Goal: Use online tool/utility: Utilize a website feature to perform a specific function

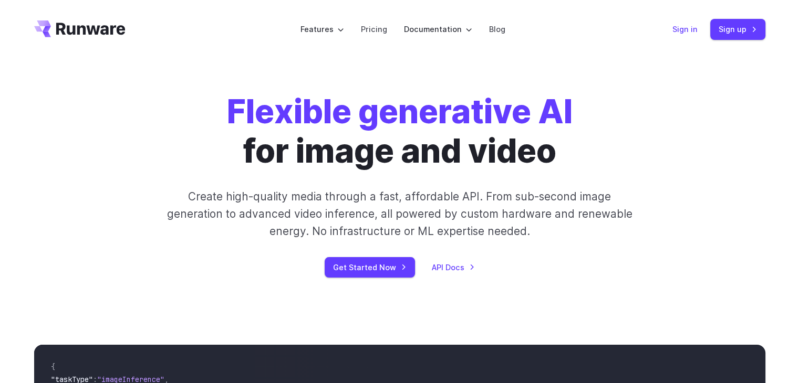
click at [692, 30] on link "Sign in" at bounding box center [684, 29] width 25 height 12
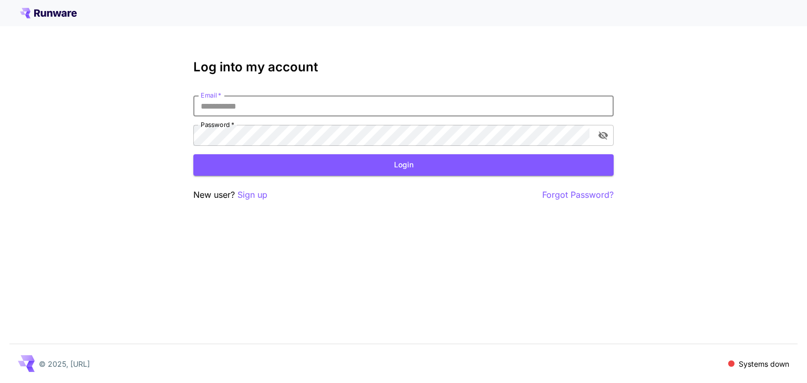
click at [334, 114] on input "Email   *" at bounding box center [403, 106] width 420 height 21
click at [332, 108] on input "Email   *" at bounding box center [403, 106] width 420 height 21
type input "**********"
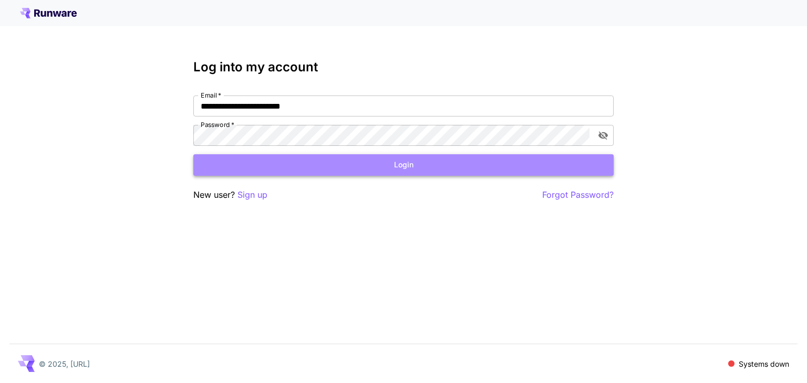
click at [334, 168] on button "Login" at bounding box center [403, 165] width 420 height 22
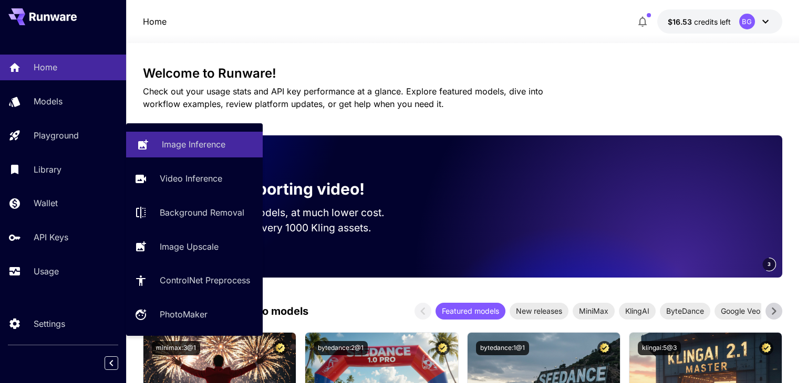
click at [162, 148] on p "Image Inference" at bounding box center [194, 144] width 64 height 13
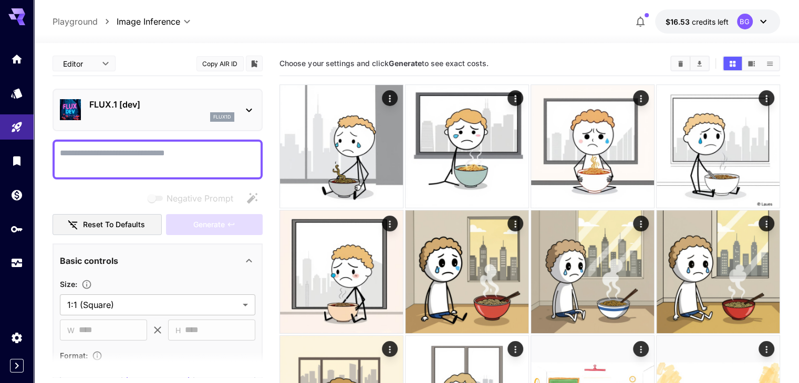
click at [155, 121] on div "FLUX.1 [dev] flux1d" at bounding box center [157, 110] width 195 height 32
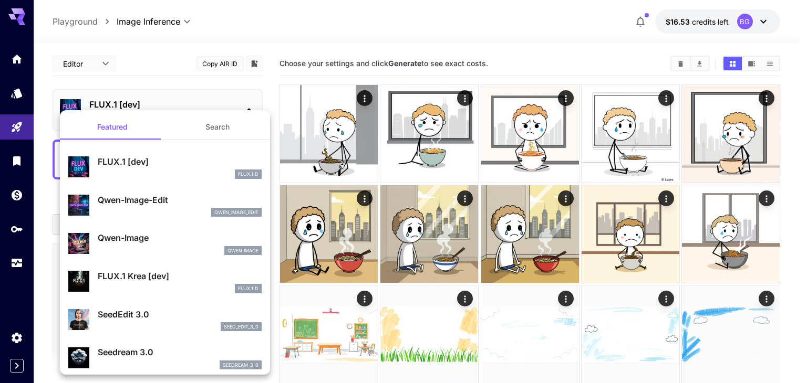
click at [234, 81] on div at bounding box center [403, 191] width 807 height 383
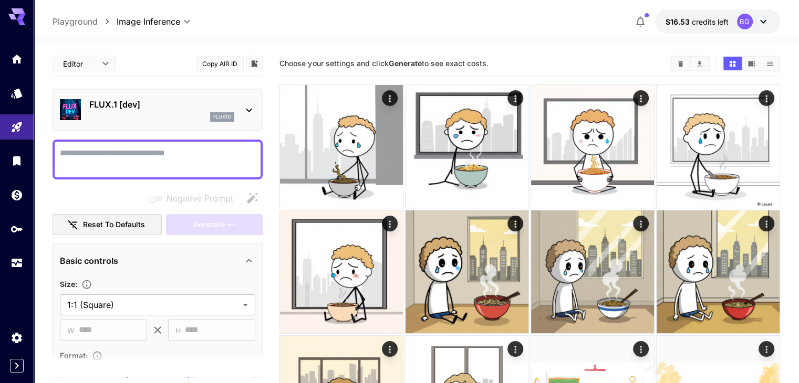
click at [148, 155] on textarea "Negative Prompt" at bounding box center [157, 159] width 195 height 25
paste textarea "**********"
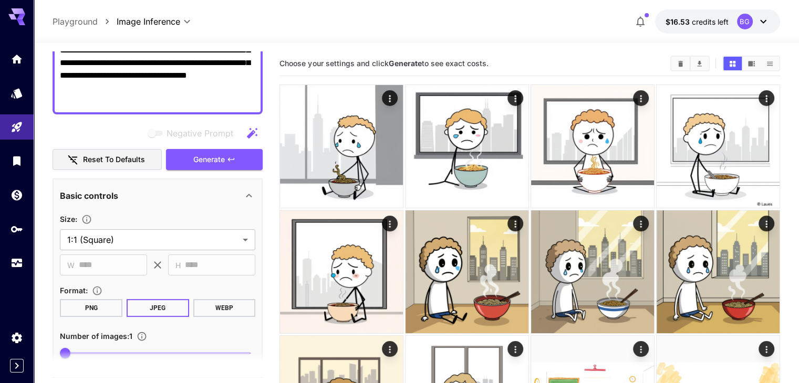
scroll to position [158, 0]
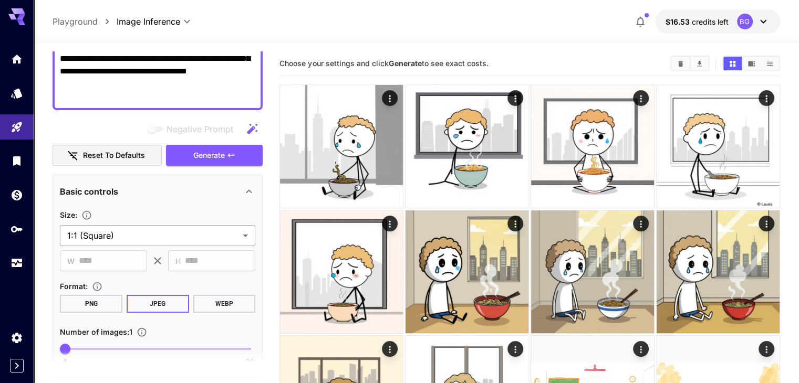
type textarea "**********"
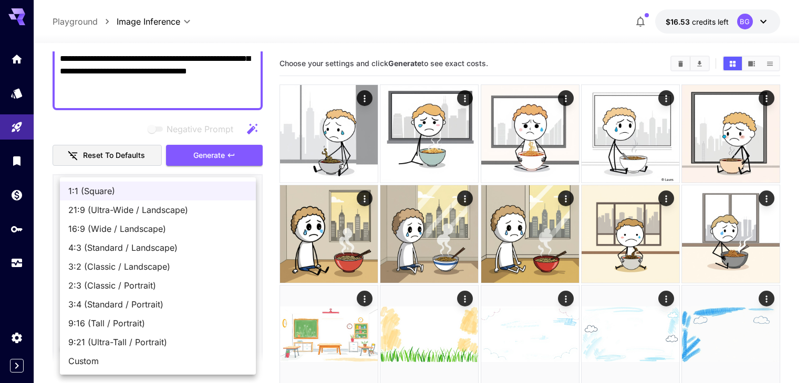
click at [43, 201] on div at bounding box center [403, 191] width 807 height 383
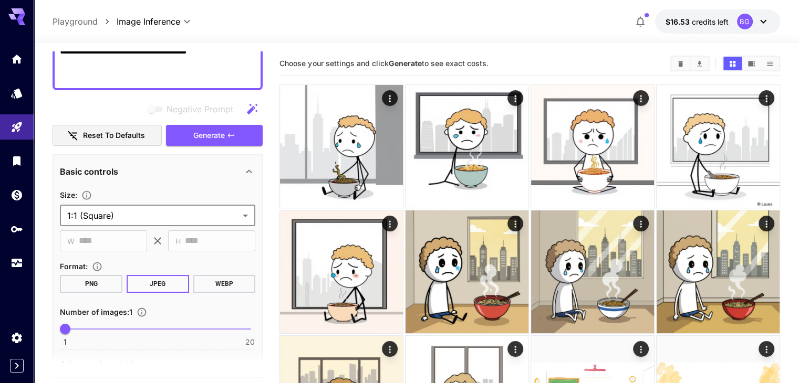
scroll to position [210, 0]
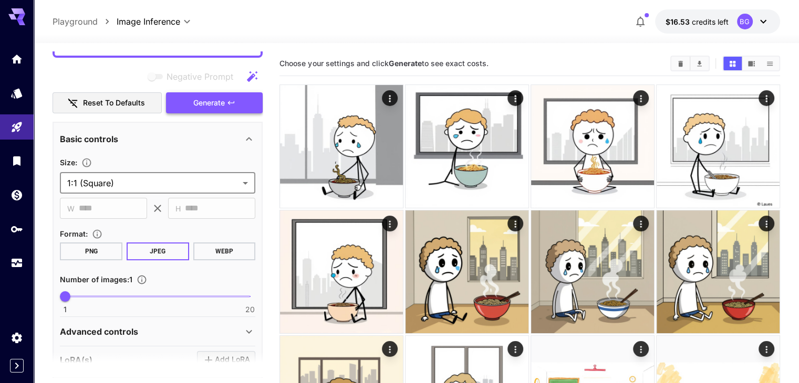
click at [212, 104] on span "Generate" at bounding box center [209, 103] width 32 height 13
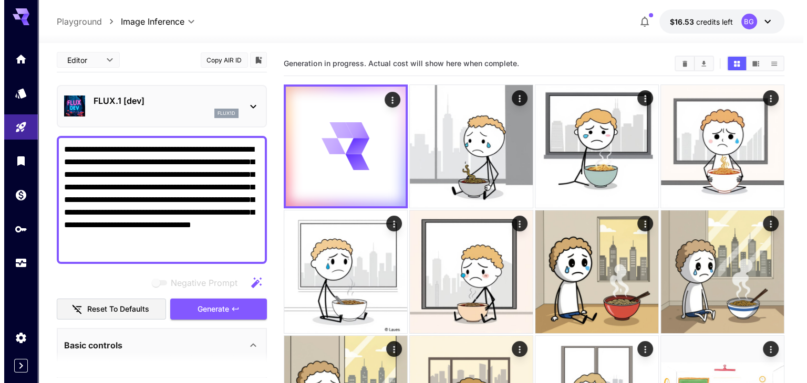
scroll to position [0, 0]
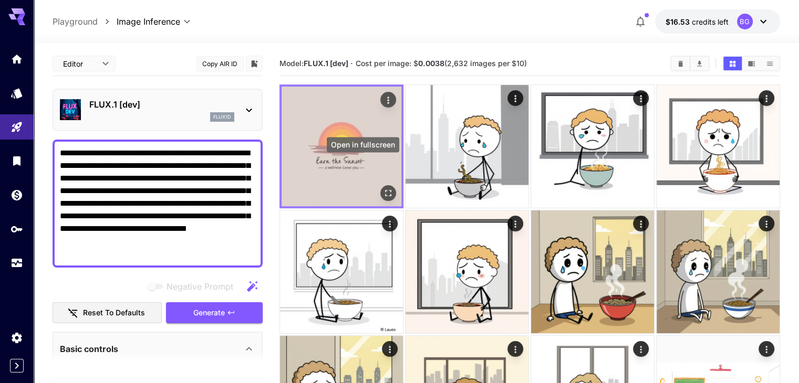
click at [383, 188] on icon "Open in fullscreen" at bounding box center [388, 193] width 11 height 11
